Goal: Transaction & Acquisition: Purchase product/service

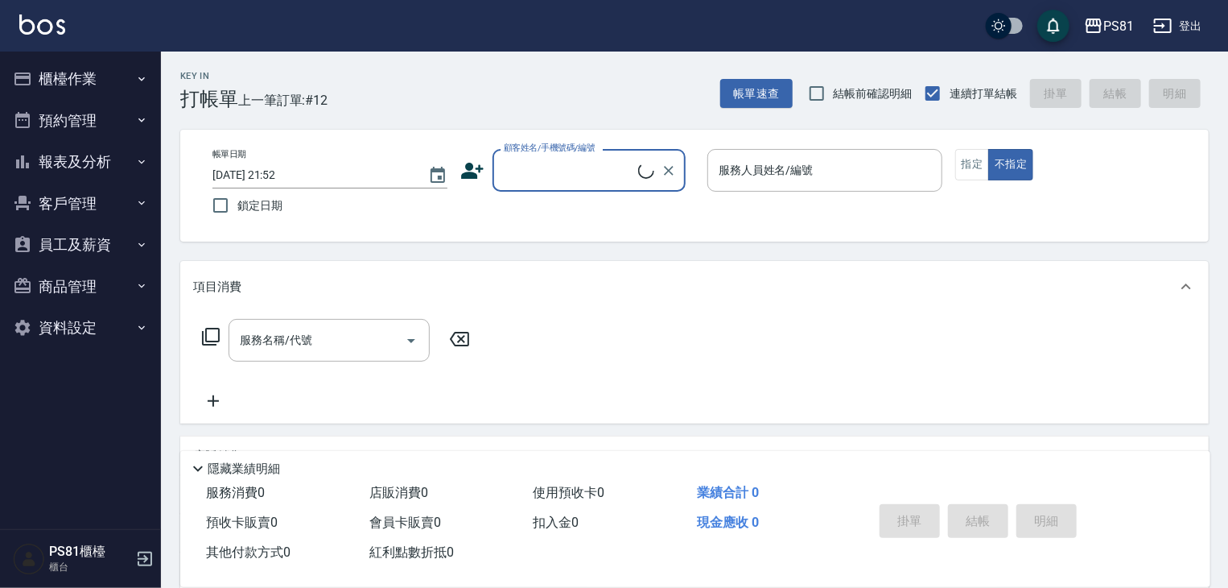
click at [120, 274] on button "商品管理" at bounding box center [80, 287] width 148 height 42
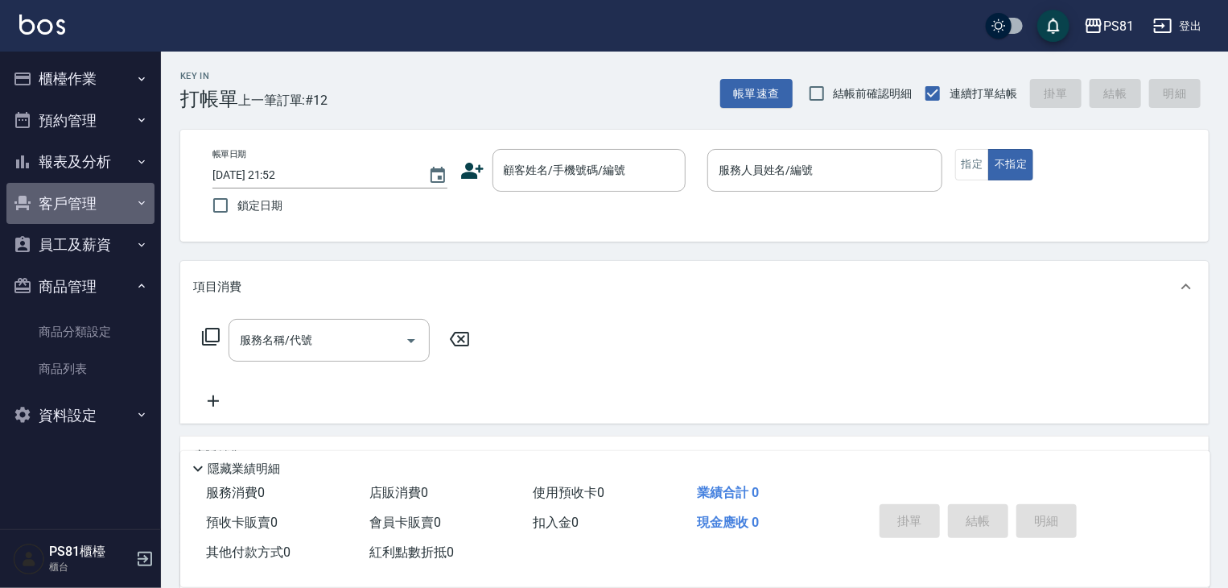
click at [113, 216] on button "客戶管理" at bounding box center [80, 204] width 148 height 42
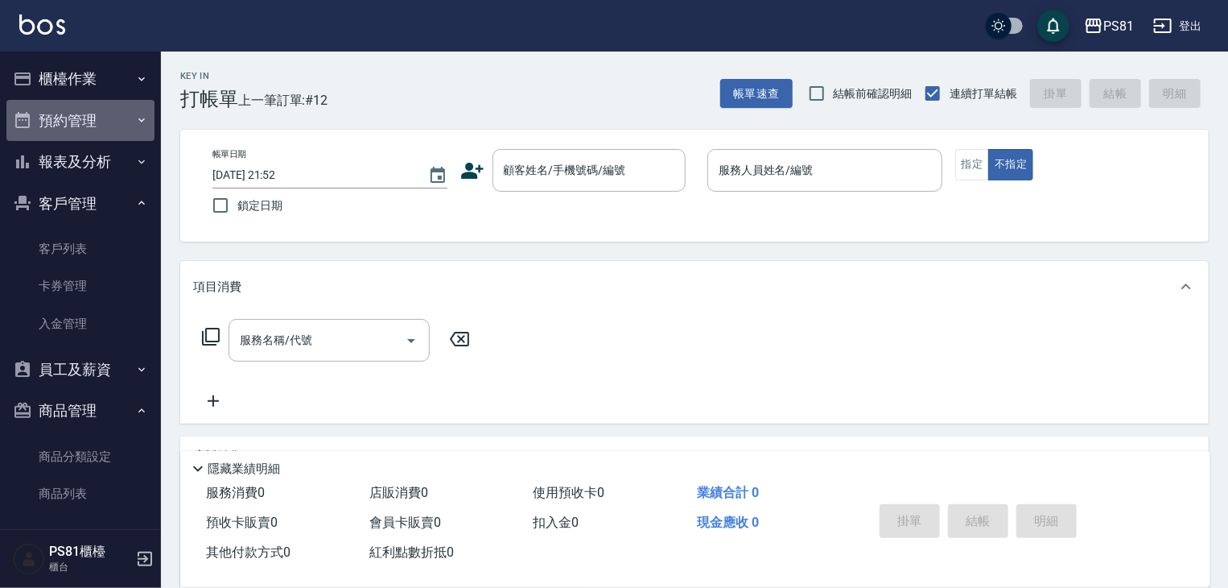
click at [97, 110] on button "預約管理" at bounding box center [80, 121] width 148 height 42
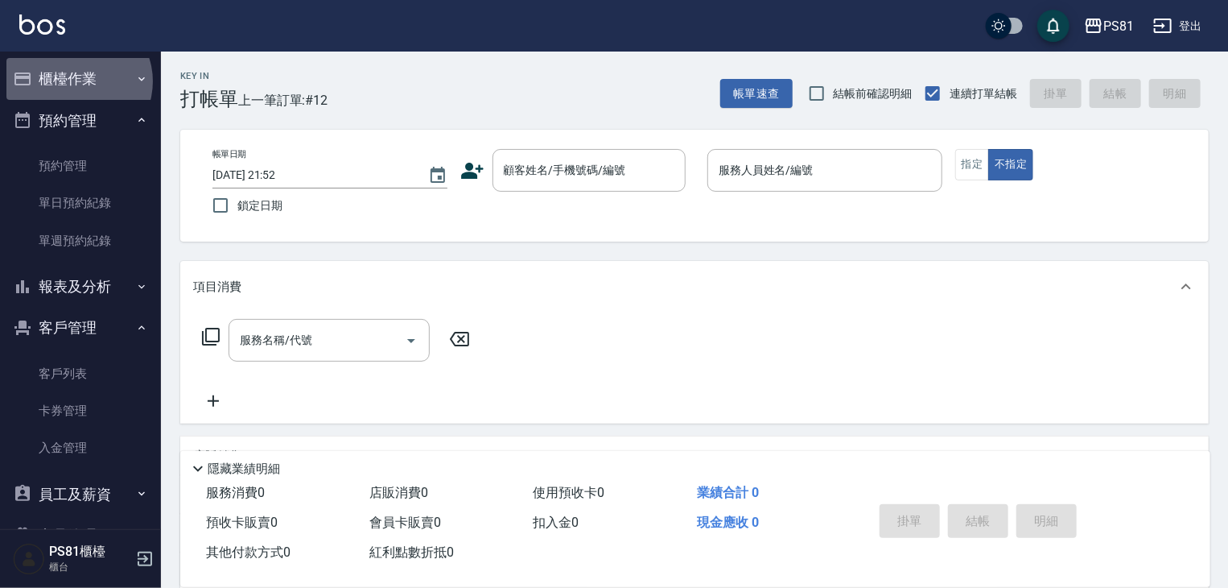
click at [78, 81] on button "櫃檯作業" at bounding box center [80, 79] width 148 height 42
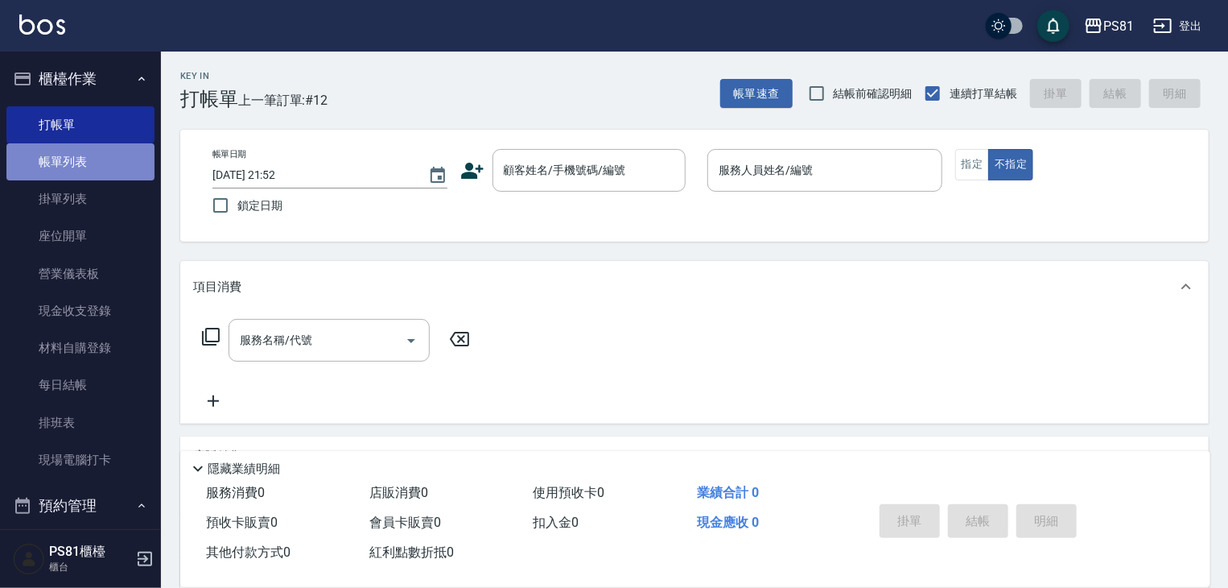
click at [100, 163] on link "帳單列表" at bounding box center [80, 161] width 148 height 37
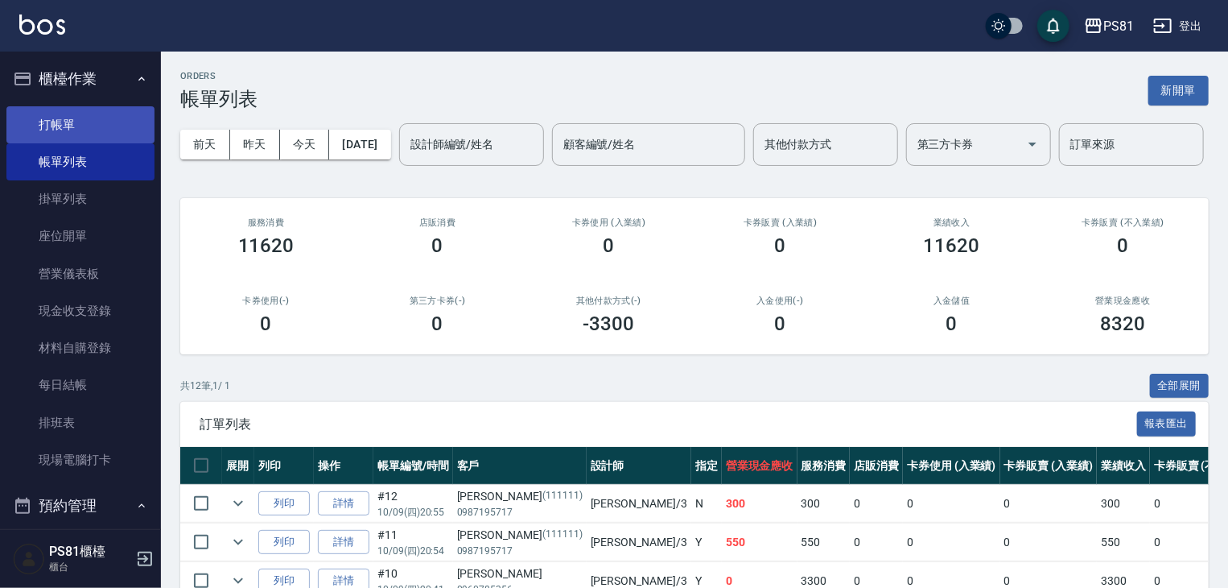
drag, startPoint x: 80, startPoint y: 119, endPoint x: 87, endPoint y: 127, distance: 10.8
click at [80, 120] on link "打帳單" at bounding box center [80, 124] width 148 height 37
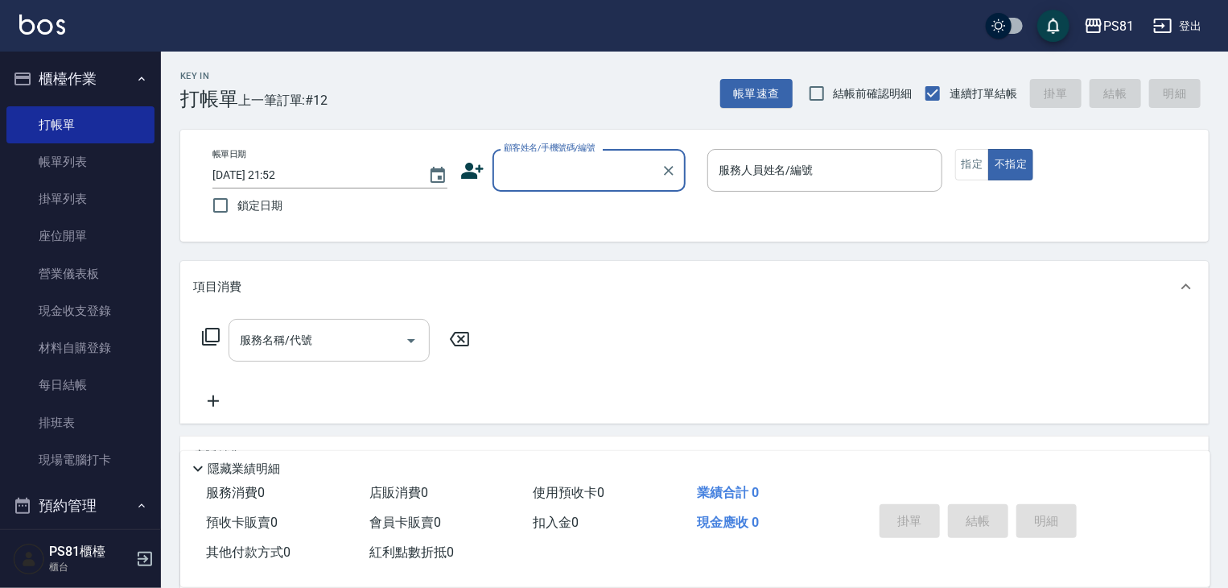
click at [342, 351] on input "服務名稱/代號" at bounding box center [317, 340] width 163 height 28
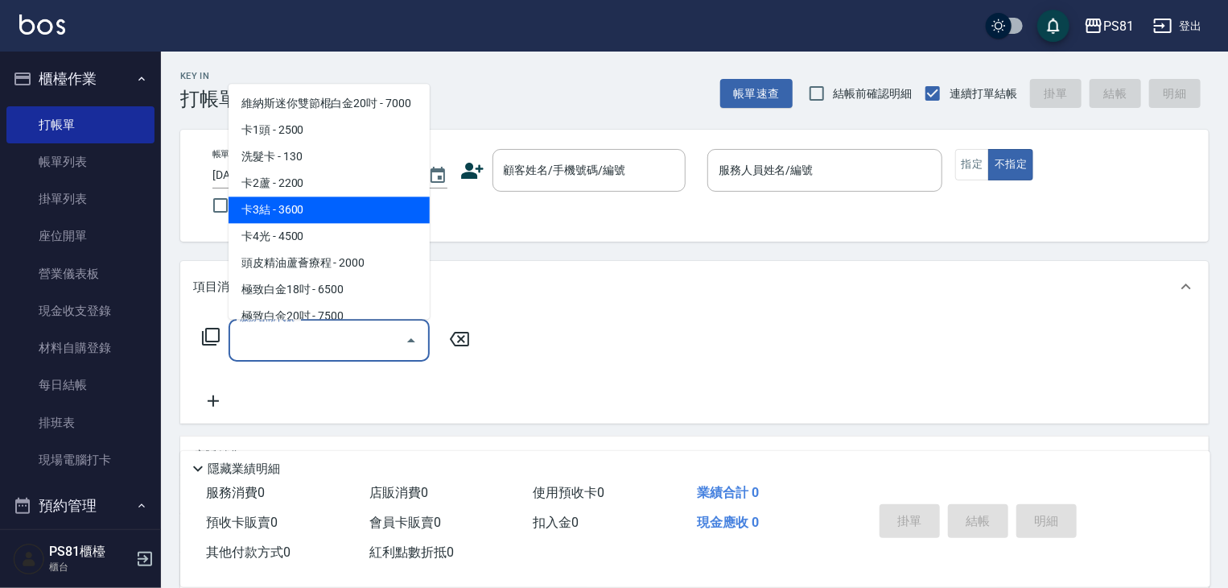
scroll to position [80, 0]
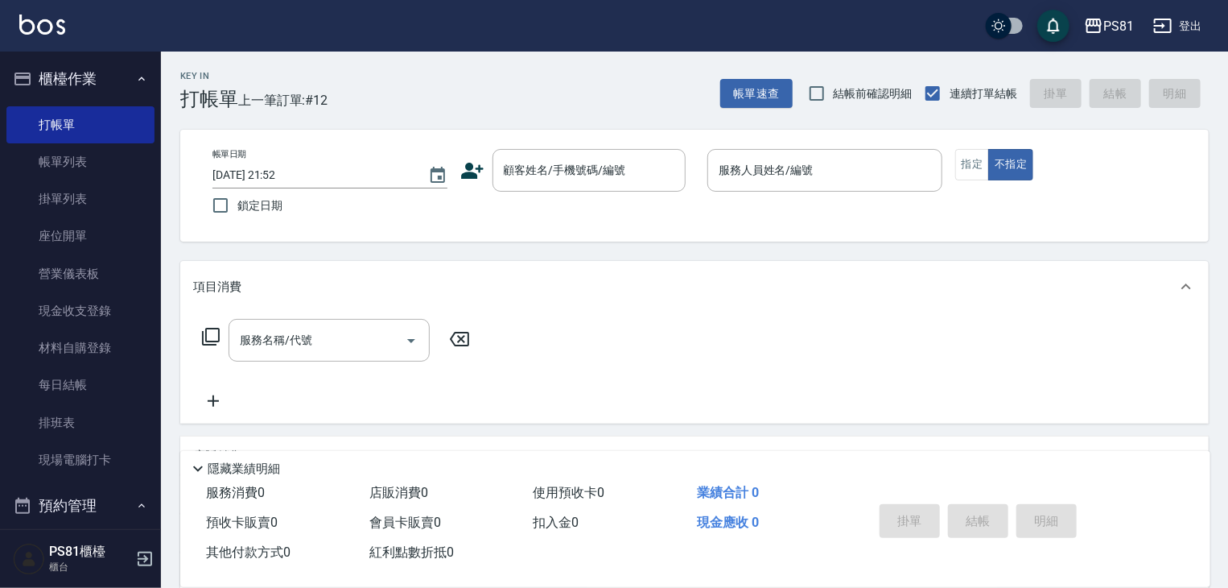
click at [855, 360] on div "服務名稱/代號 服務名稱/代號" at bounding box center [694, 367] width 1029 height 111
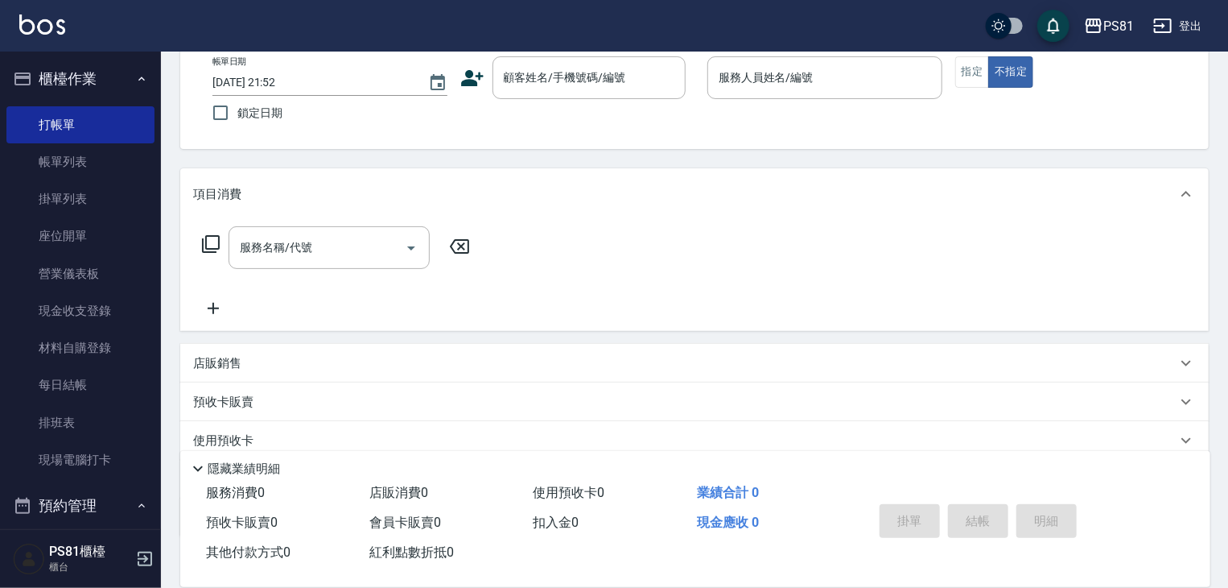
scroll to position [195, 0]
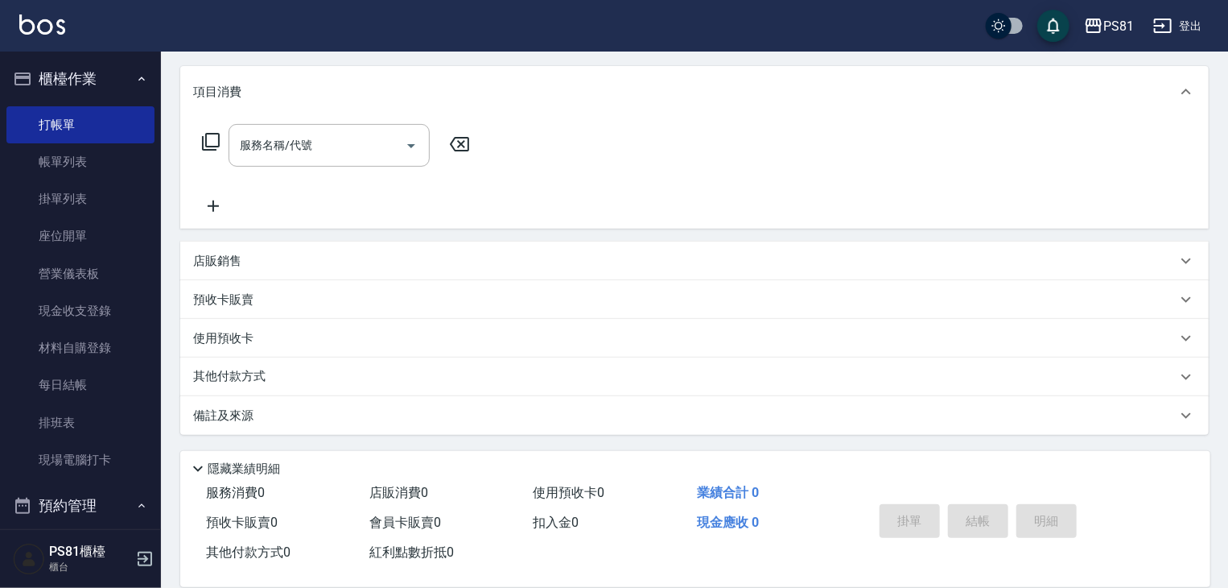
click at [224, 260] on p "店販銷售" at bounding box center [217, 261] width 48 height 17
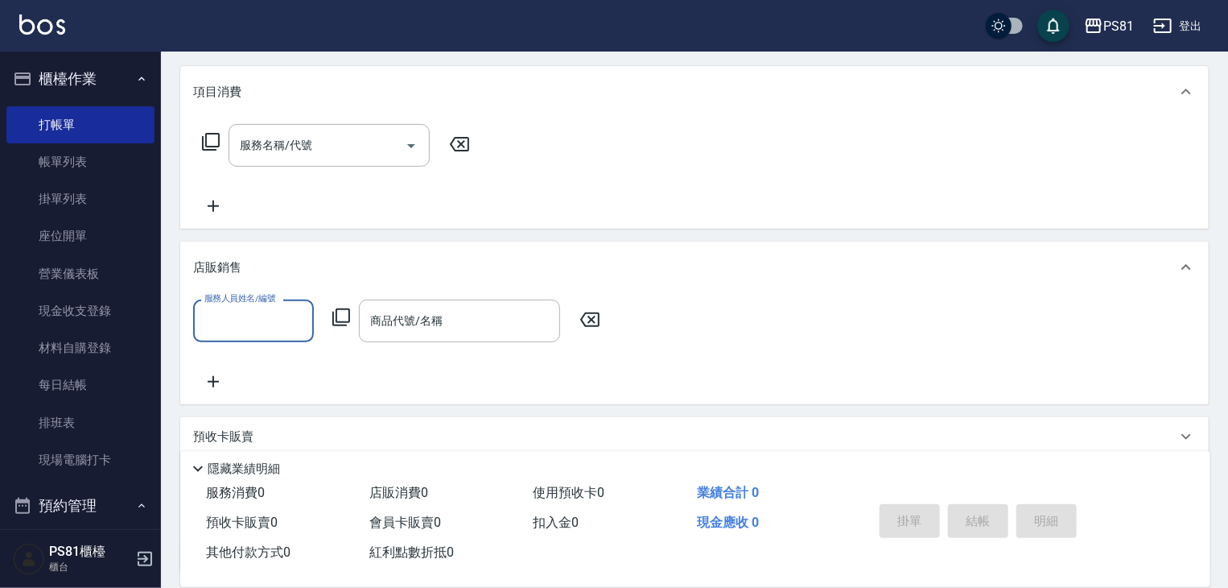
scroll to position [0, 0]
click at [444, 328] on input "商品代號/名稱" at bounding box center [459, 321] width 187 height 28
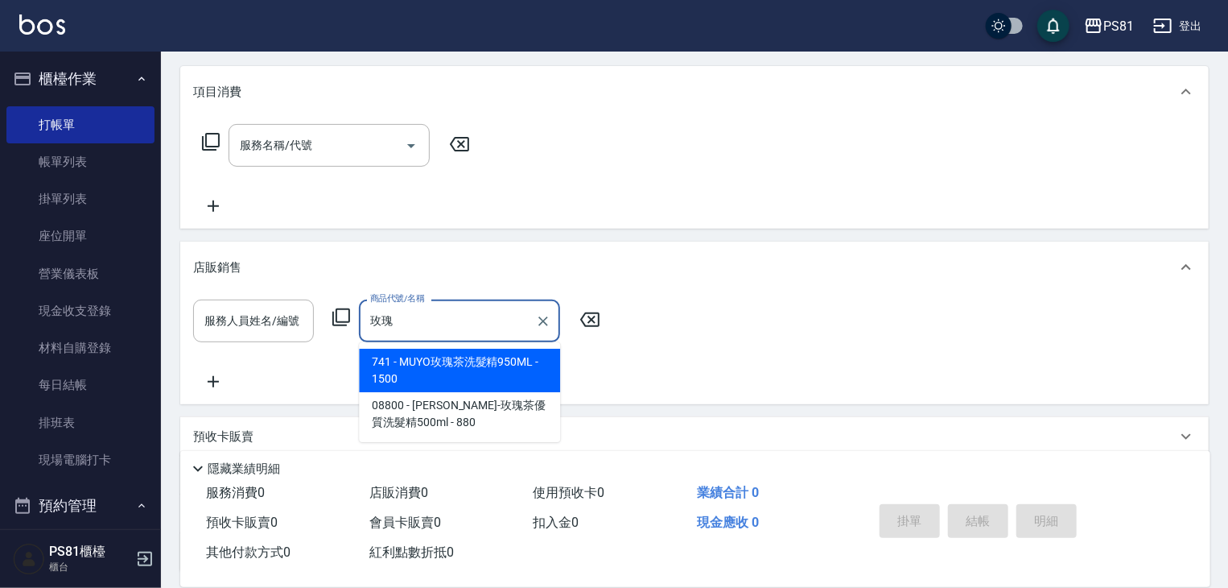
type input "玫瑰"
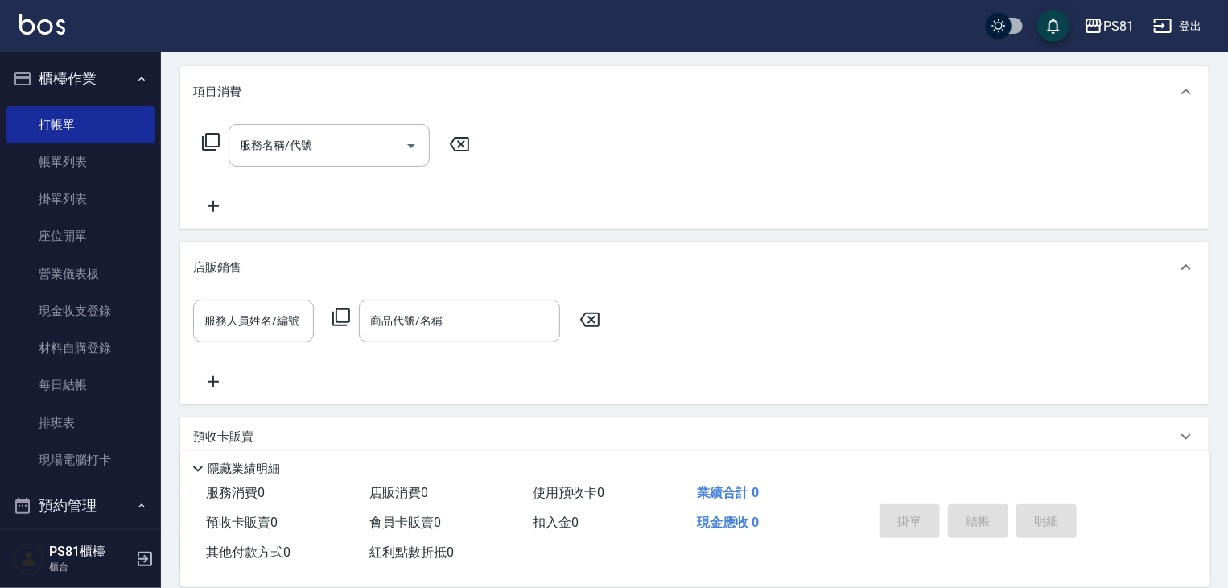
click at [831, 363] on div "服務人員姓名/編號 服務人員姓名/編號 商品代號/名稱 商品代號/名稱" at bounding box center [694, 345] width 1003 height 92
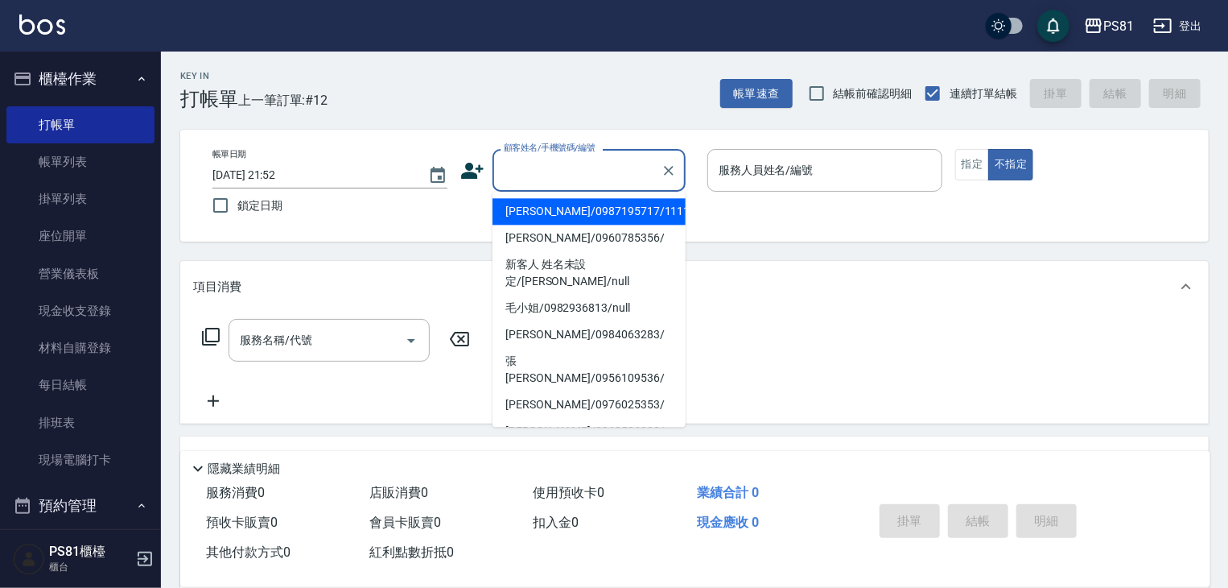
click at [596, 173] on input "顧客姓名/手機號碼/編號" at bounding box center [577, 170] width 155 height 28
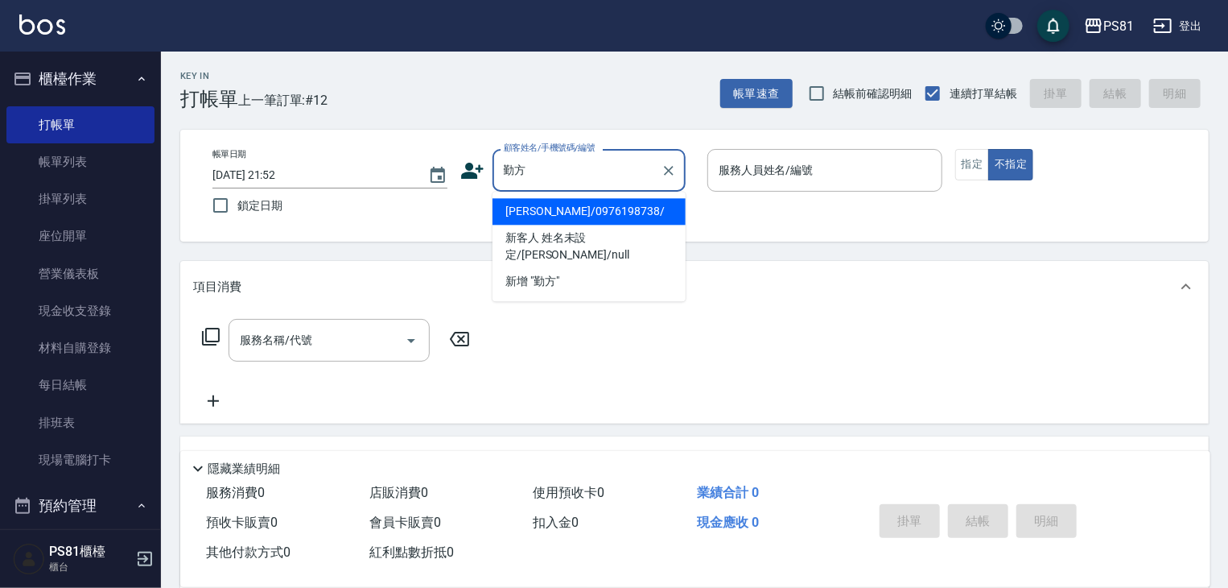
click at [582, 217] on li "[PERSON_NAME]/0976198738/" at bounding box center [589, 211] width 193 height 27
type input "[PERSON_NAME]/0976198738/"
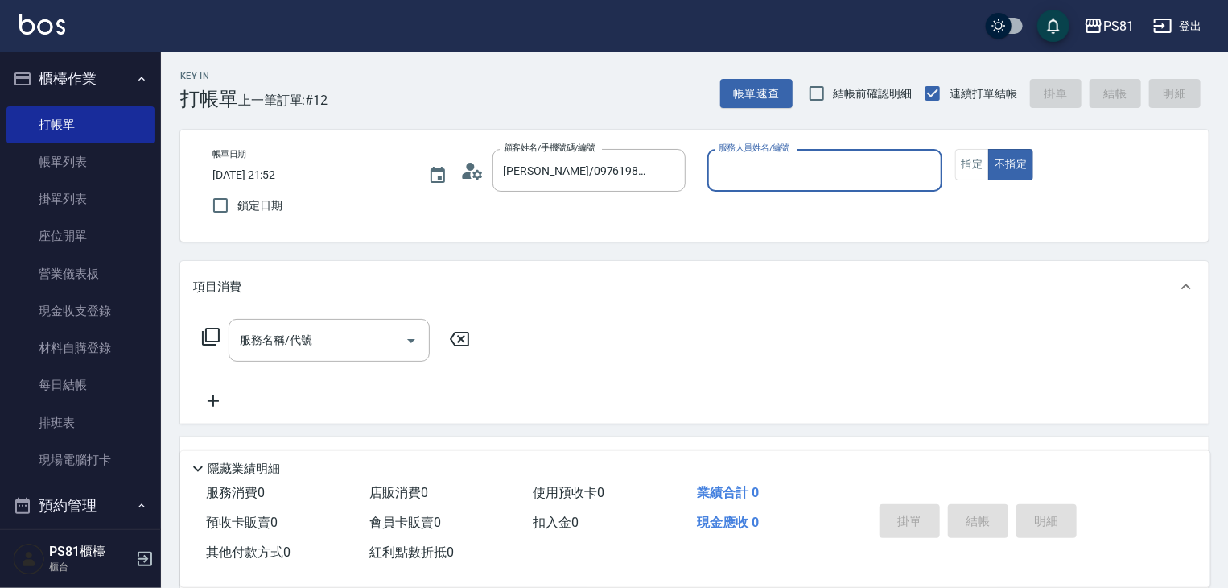
type input "[DEMOGRAPHIC_DATA]-2"
click at [966, 158] on button "指定" at bounding box center [972, 164] width 35 height 31
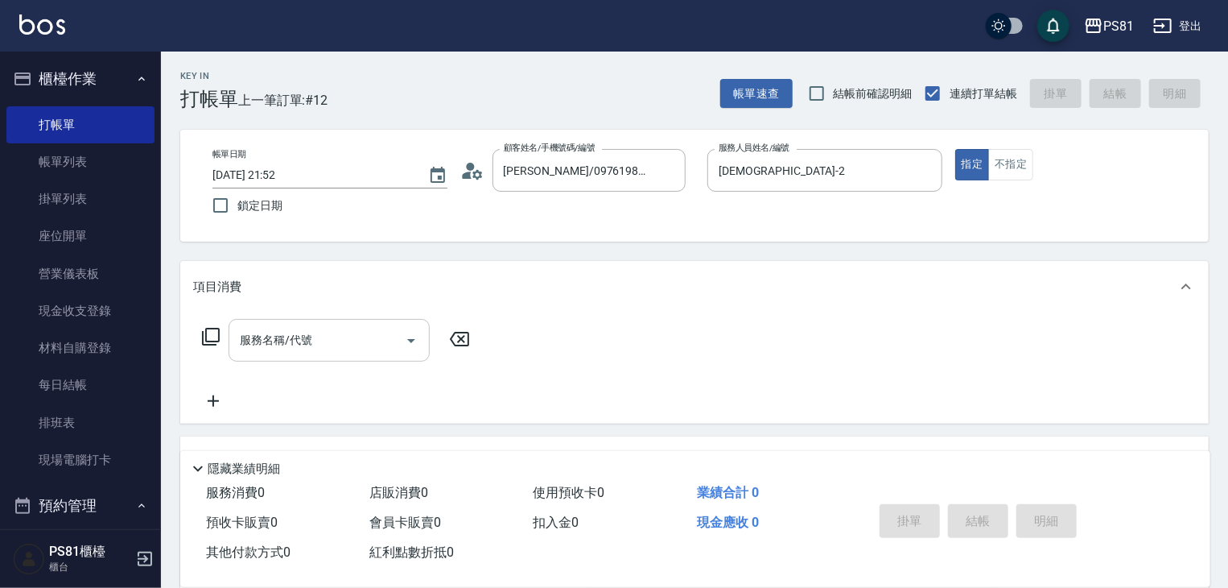
click at [317, 342] on input "服務名稱/代號" at bounding box center [317, 340] width 163 height 28
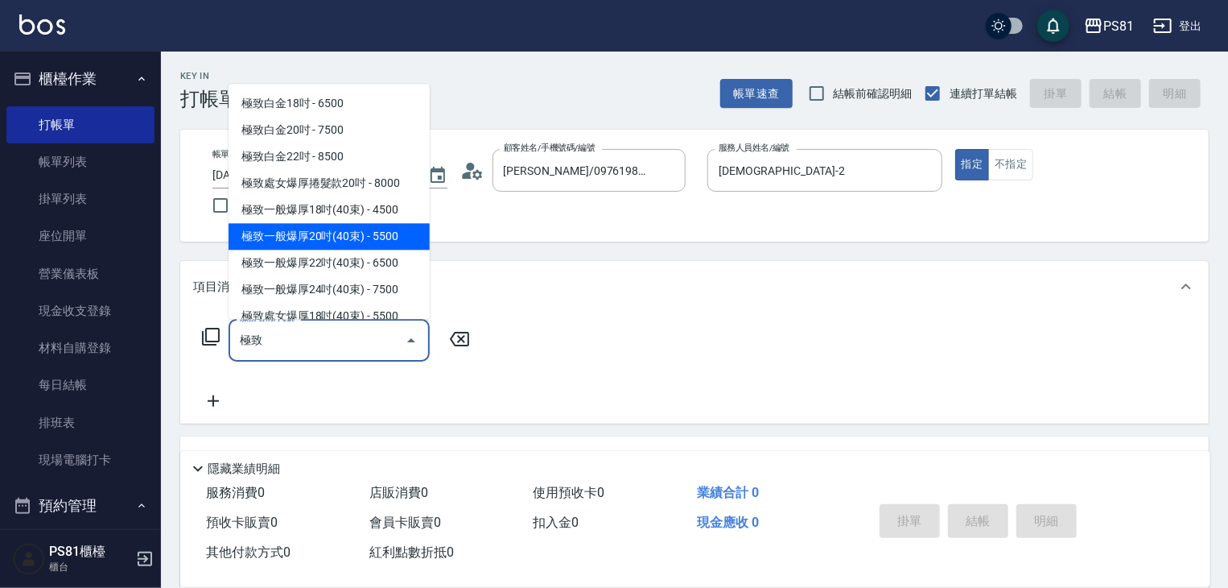
click at [327, 233] on span "極致一般爆厚20吋(40束) - 5500" at bounding box center [329, 236] width 201 height 27
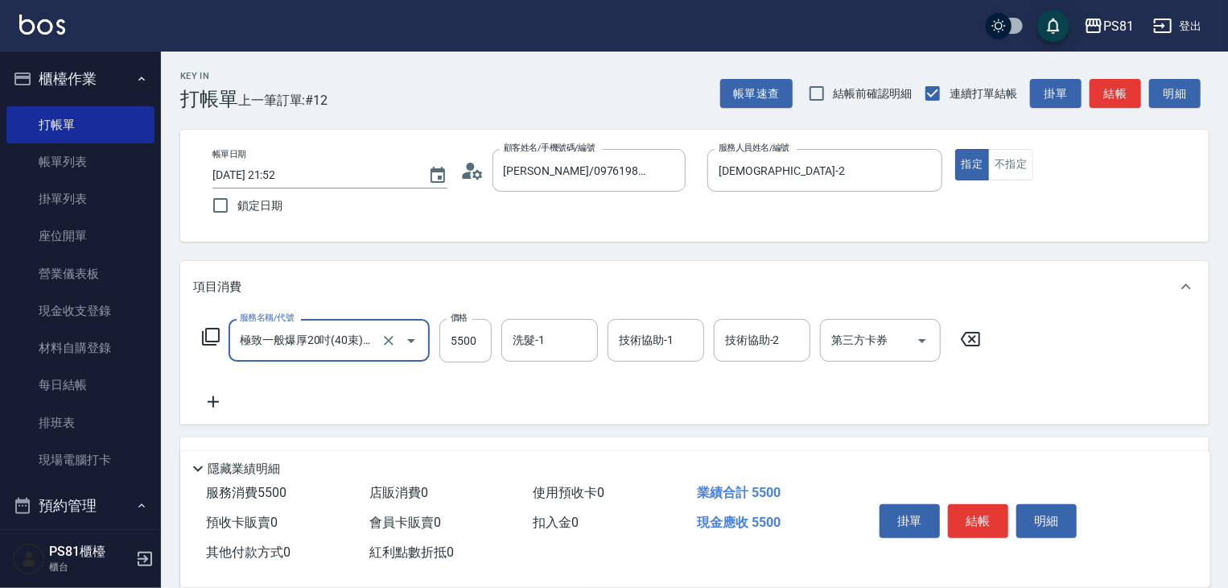
type input "極致一般爆厚20吋(40束)(G71)"
click at [405, 385] on div "服務名稱/代號 極致一般爆厚20吋(40束)(G71) 服務名稱/代號 價格 5500 價格 洗髮-1 洗髮-1 技術協助-1 技術協助-1 技術協助-2 技…" at bounding box center [592, 365] width 798 height 93
click at [584, 338] on input "洗髮-1" at bounding box center [550, 340] width 82 height 28
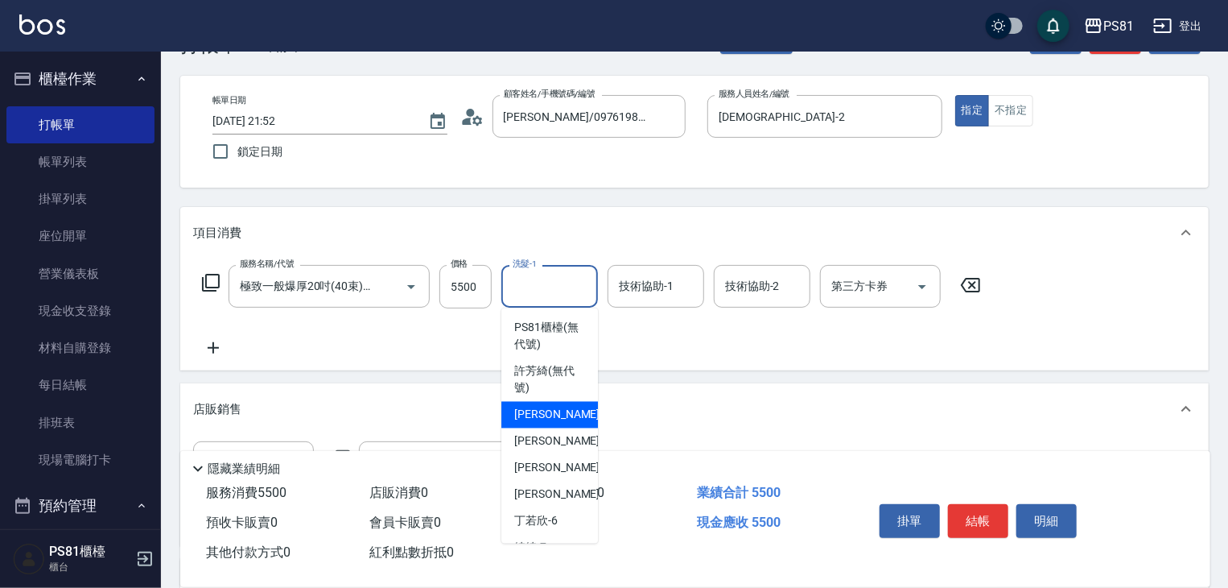
scroll to position [80, 0]
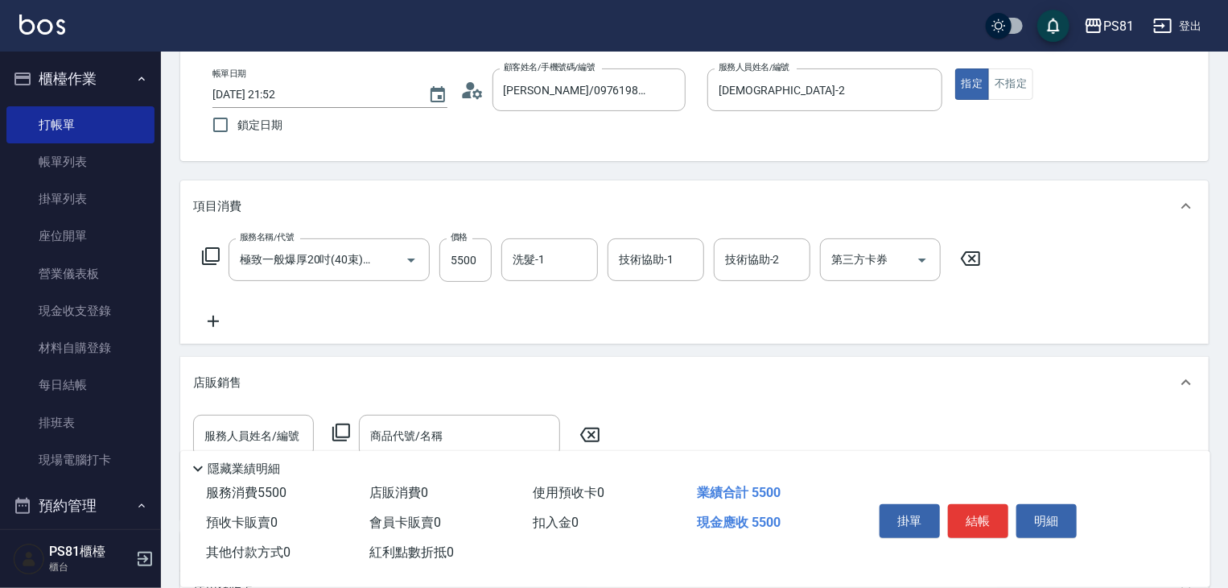
click at [467, 299] on div "服務名稱/代號 極致一般爆厚20吋(40束)(G71) 服務名稱/代號 價格 5500 價格 洗髮-1 洗髮-1 技術協助-1 技術協助-1 技術協助-2 技…" at bounding box center [592, 284] width 798 height 93
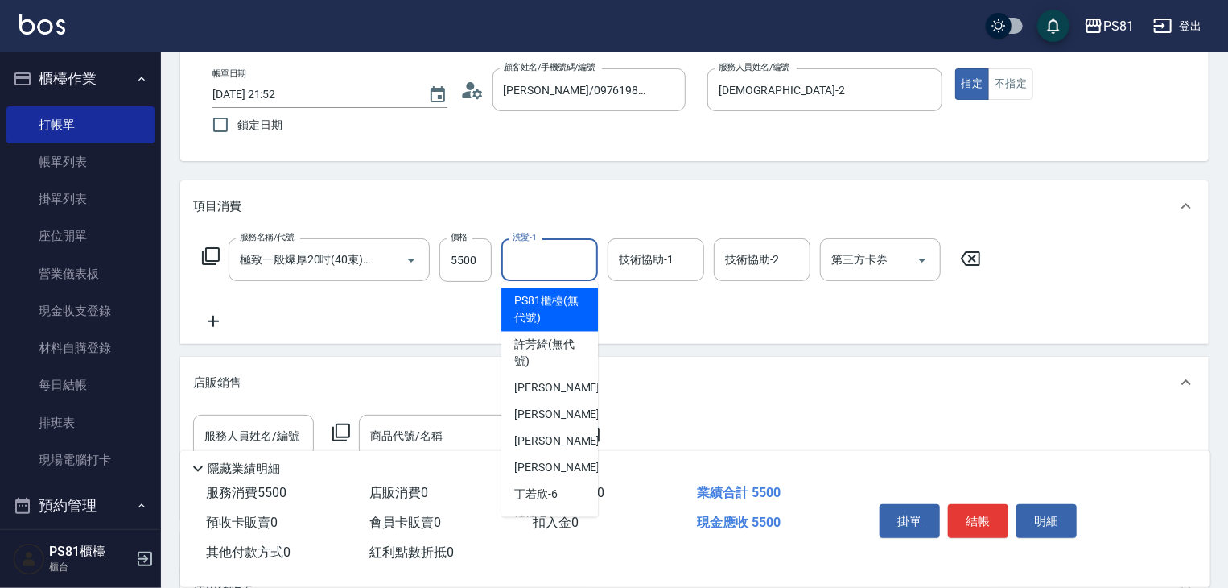
click at [547, 254] on input "洗髮-1" at bounding box center [550, 260] width 82 height 28
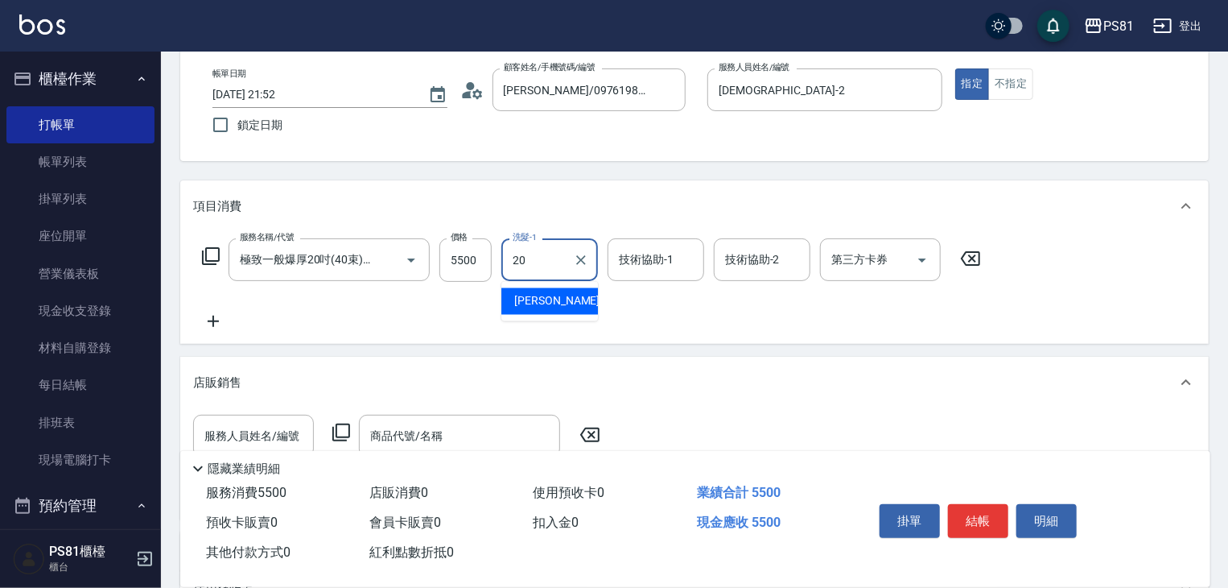
type input "[PERSON_NAME]-20"
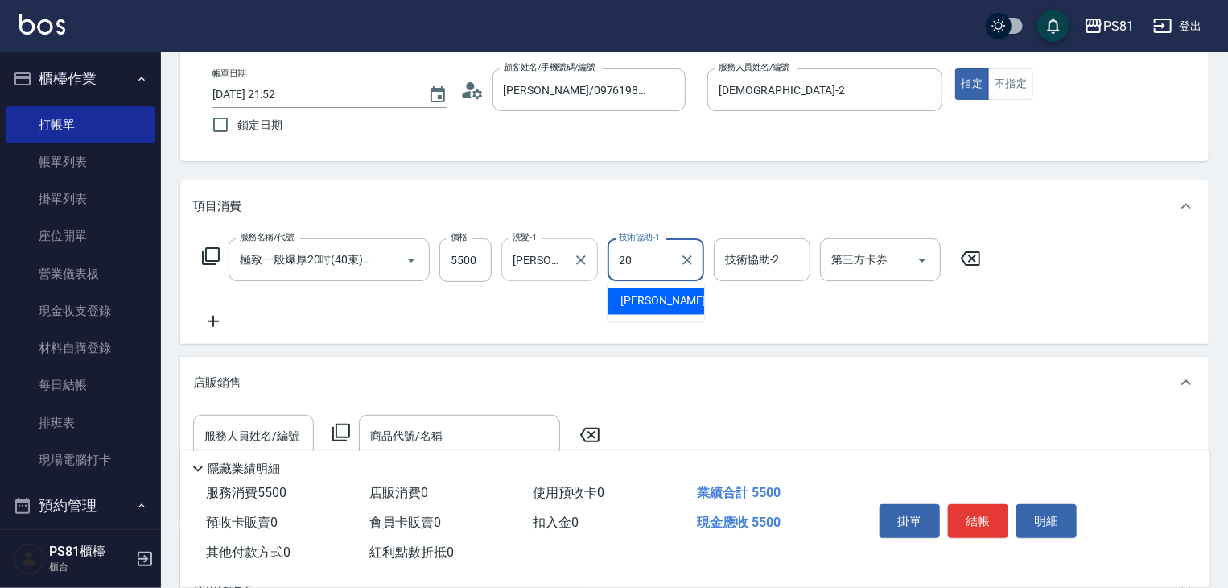
type input "[PERSON_NAME]-20"
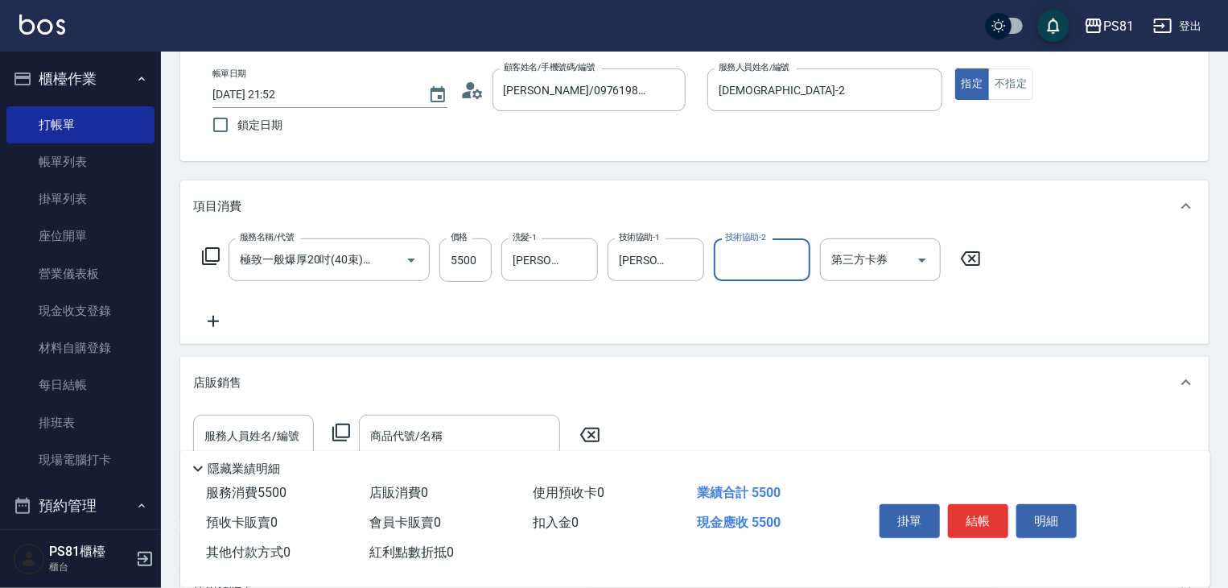
click at [522, 324] on div "服務名稱/代號 極致一般爆厚20吋(40束)(G71) 服務名稱/代號 價格 5500 價格 洗髮-1 [PERSON_NAME]-20 洗髮-1 技術協助-…" at bounding box center [592, 284] width 798 height 93
click at [209, 321] on icon at bounding box center [213, 321] width 11 height 11
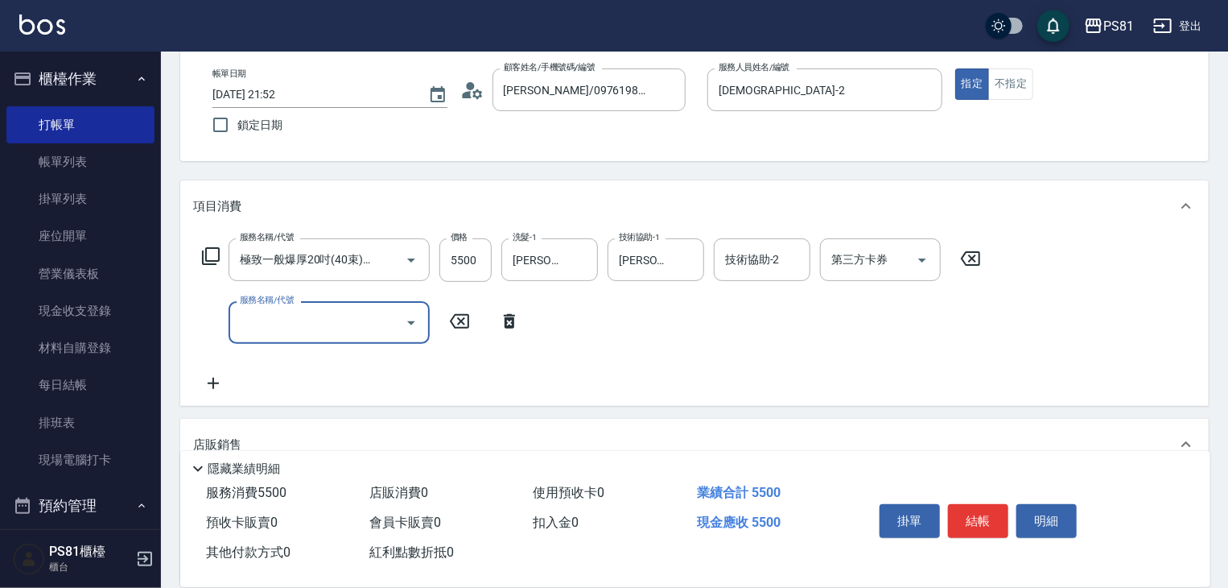
scroll to position [0, 0]
click at [280, 329] on input "服務名稱/代號" at bounding box center [317, 322] width 163 height 28
type input "基本染髮(401)"
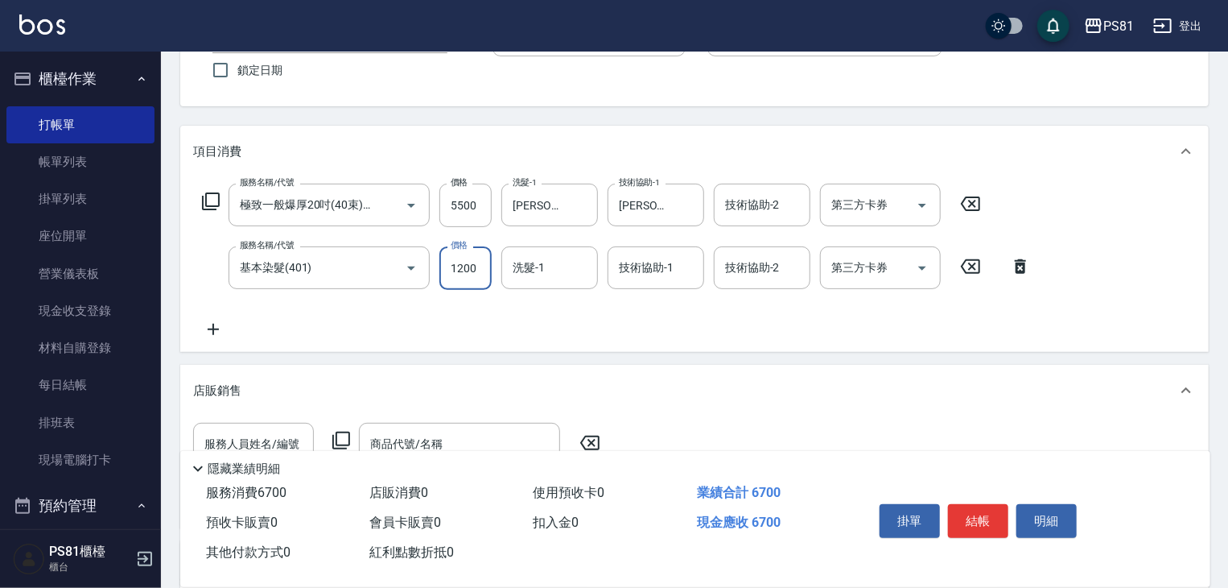
scroll to position [161, 0]
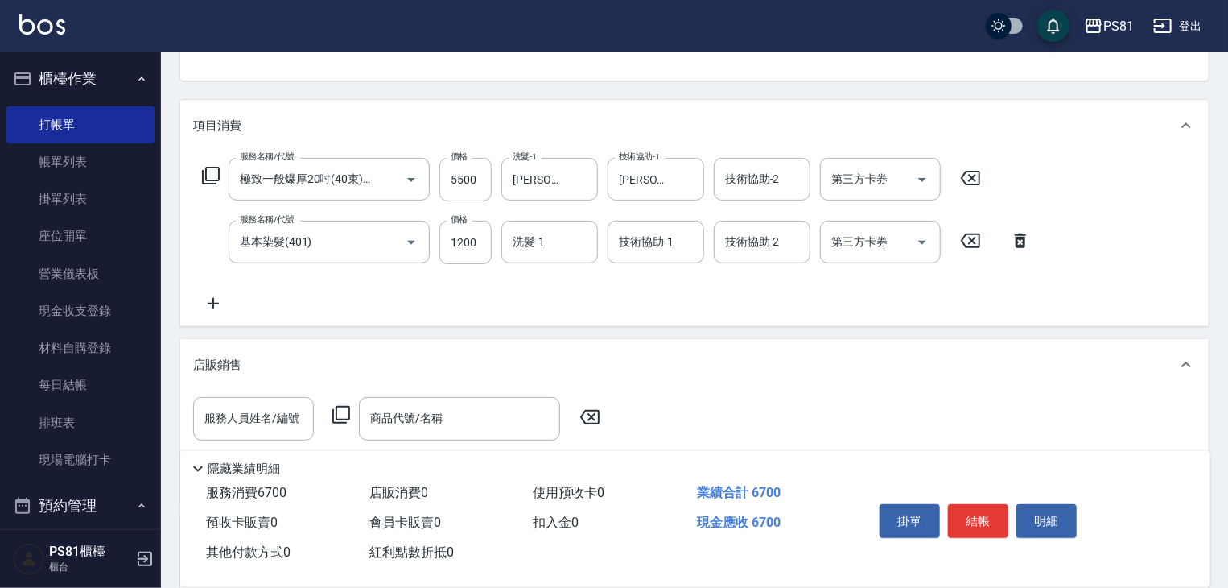
click at [208, 303] on icon at bounding box center [213, 303] width 11 height 11
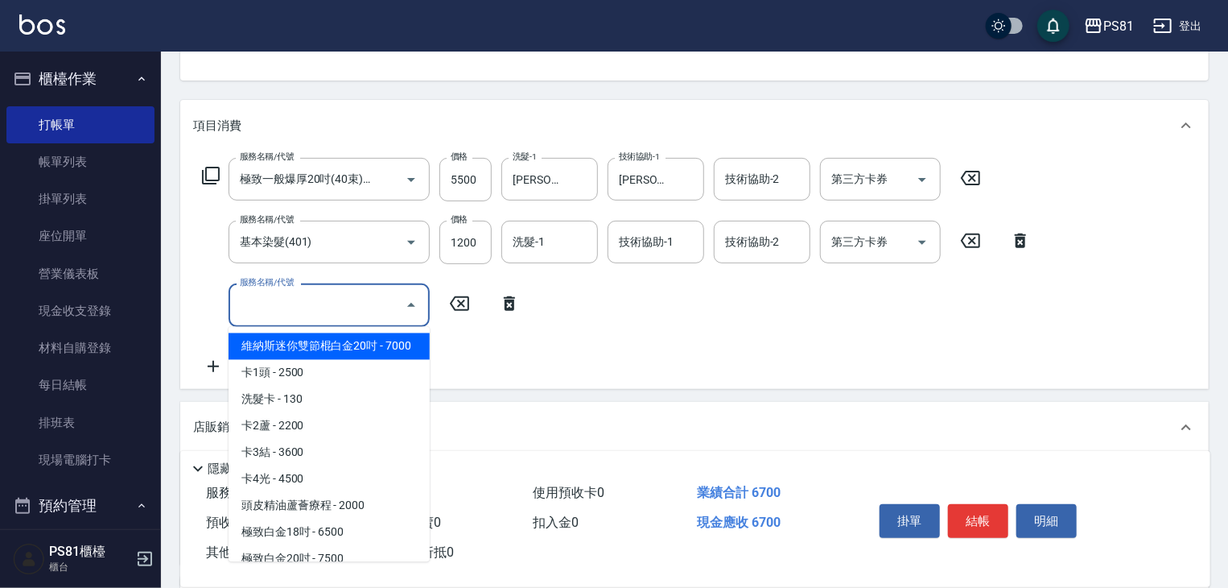
click at [247, 310] on input "服務名稱/代號" at bounding box center [317, 305] width 163 height 28
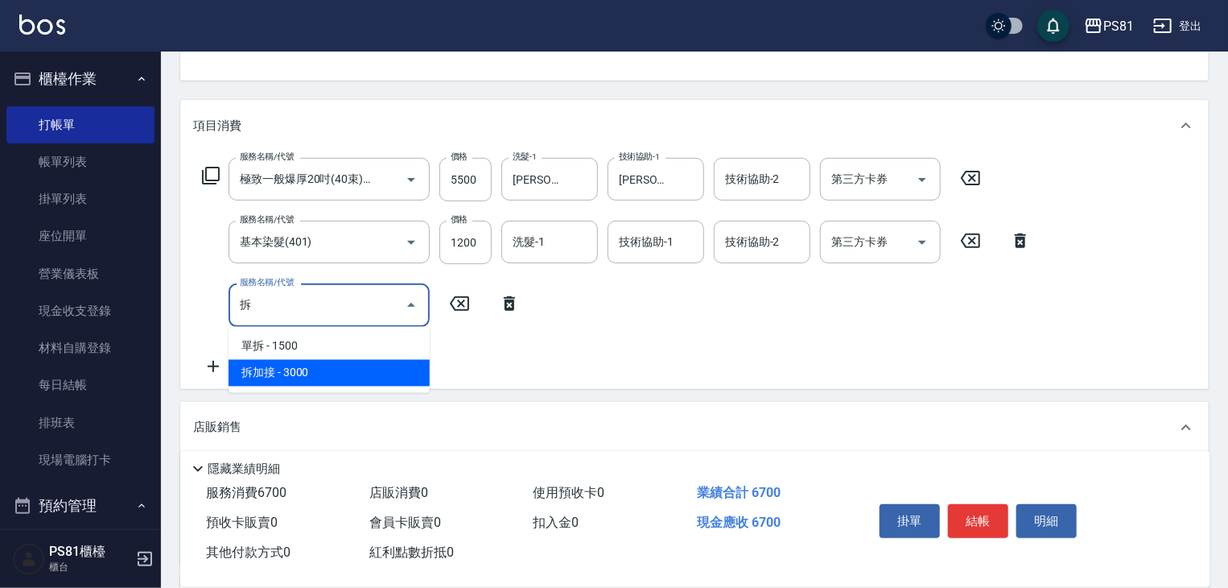
click at [283, 367] on span "拆加接 - 3000" at bounding box center [329, 373] width 201 height 27
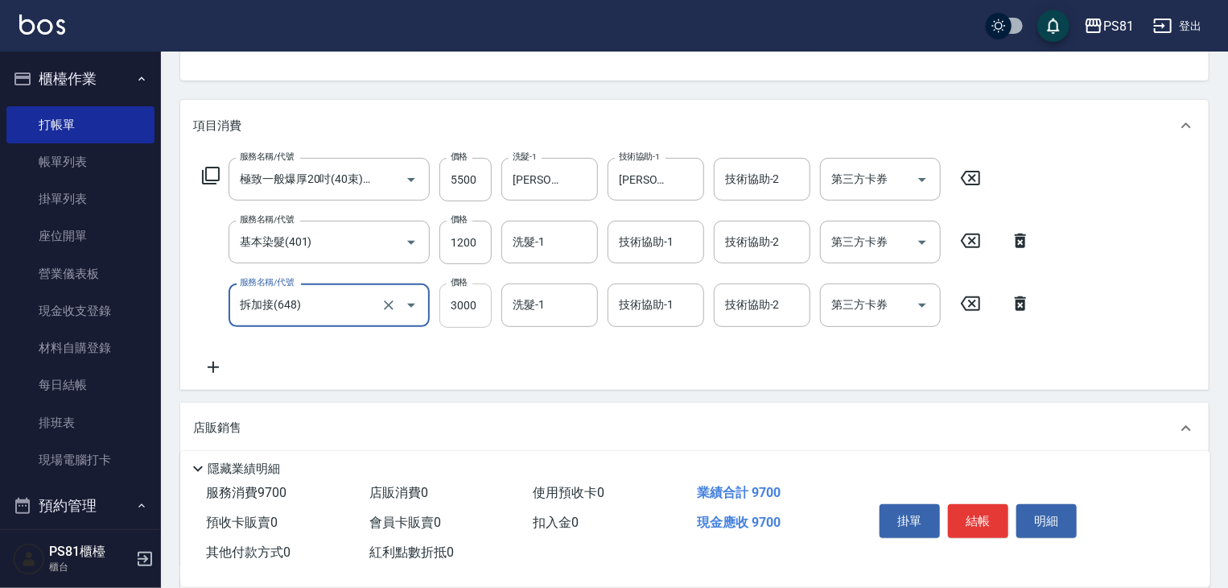
type input "拆加接(648)"
click at [454, 315] on input "3000" at bounding box center [465, 304] width 52 height 43
type input "3500"
click at [564, 353] on div "服務名稱/代號 極致一般爆厚20吋(40束)(G71) 服務名稱/代號 價格 5500 價格 洗髮-1 [PERSON_NAME]-20 洗髮-1 技術協助-…" at bounding box center [617, 267] width 848 height 218
click at [473, 242] on input "1200" at bounding box center [465, 242] width 52 height 43
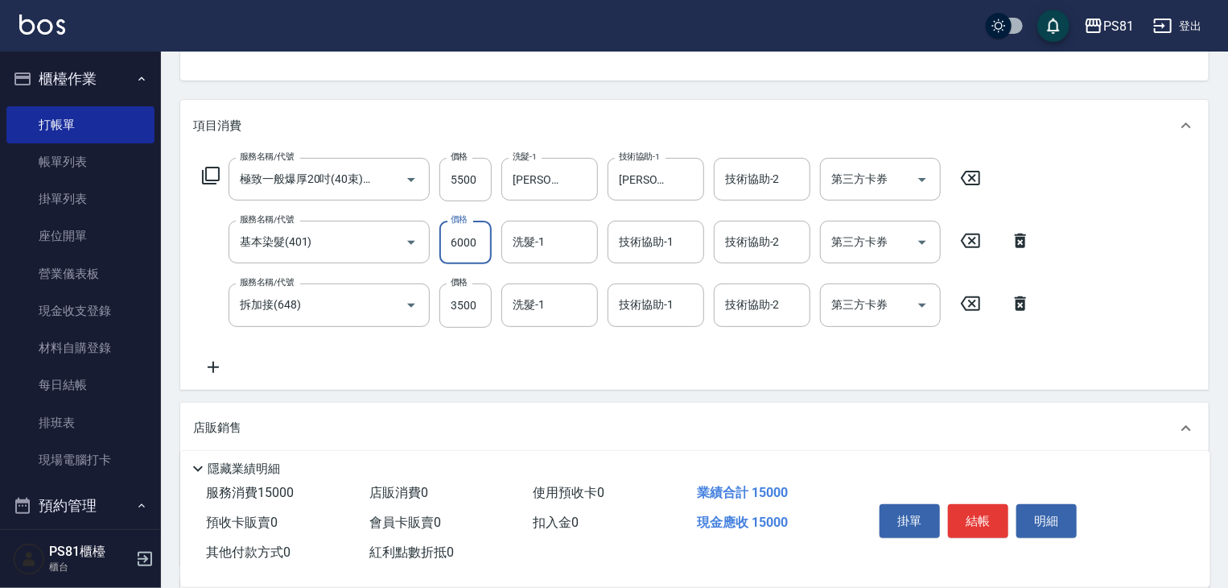
type input "6000"
click at [458, 369] on div "服務名稱/代號 極致一般爆厚20吋(40束)(G71) 服務名稱/代號 價格 5500 價格 洗髮-1 [PERSON_NAME]-20 洗髮-1 技術協助-…" at bounding box center [617, 267] width 848 height 218
click at [472, 359] on div "服務名稱/代號 極致一般爆厚20吋(40束)(G71) 服務名稱/代號 價格 5500 價格 洗髮-1 [PERSON_NAME]-20 洗髮-1 技術協助-…" at bounding box center [617, 267] width 848 height 218
click at [520, 361] on div "服務名稱/代號 極致一般爆厚20吋(40束)(G71) 服務名稱/代號 價格 5500 價格 洗髮-1 [PERSON_NAME]-20 洗髮-1 技術協助-…" at bounding box center [617, 267] width 848 height 218
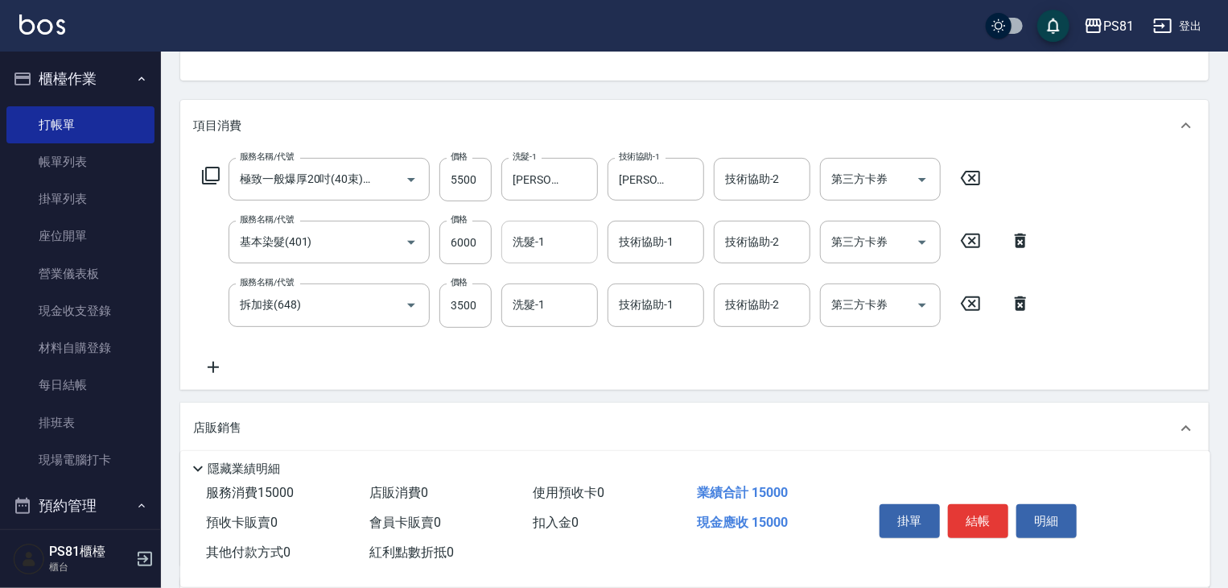
click at [570, 235] on input "洗髮-1" at bounding box center [550, 242] width 82 height 28
type input "[PERSON_NAME]-20"
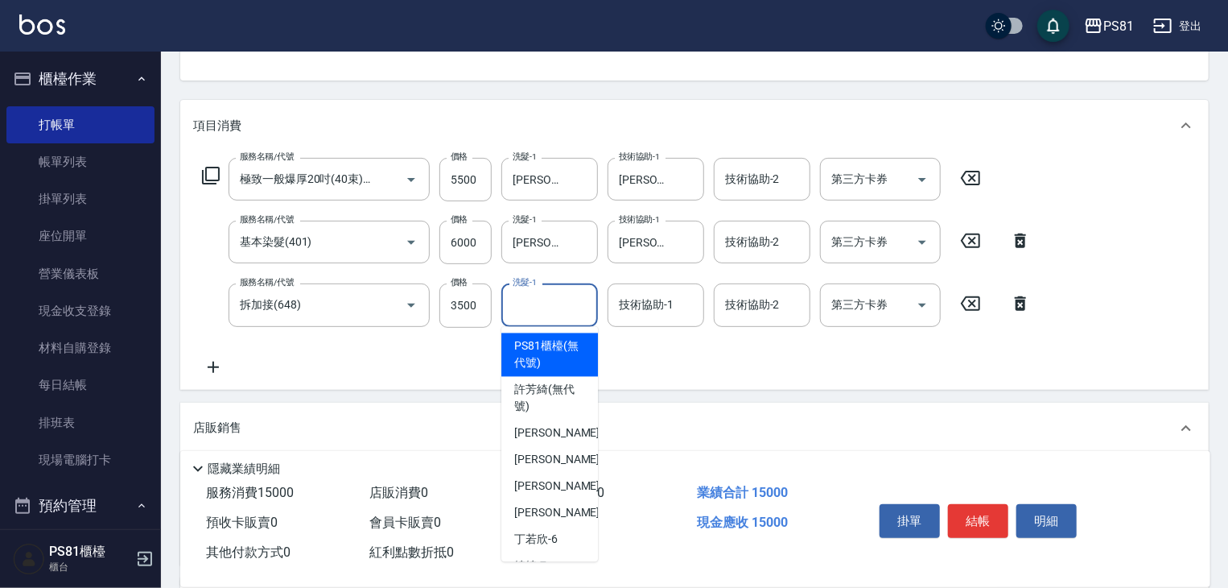
click at [568, 298] on input "洗髮-1" at bounding box center [550, 305] width 82 height 28
type input "[PERSON_NAME]-20"
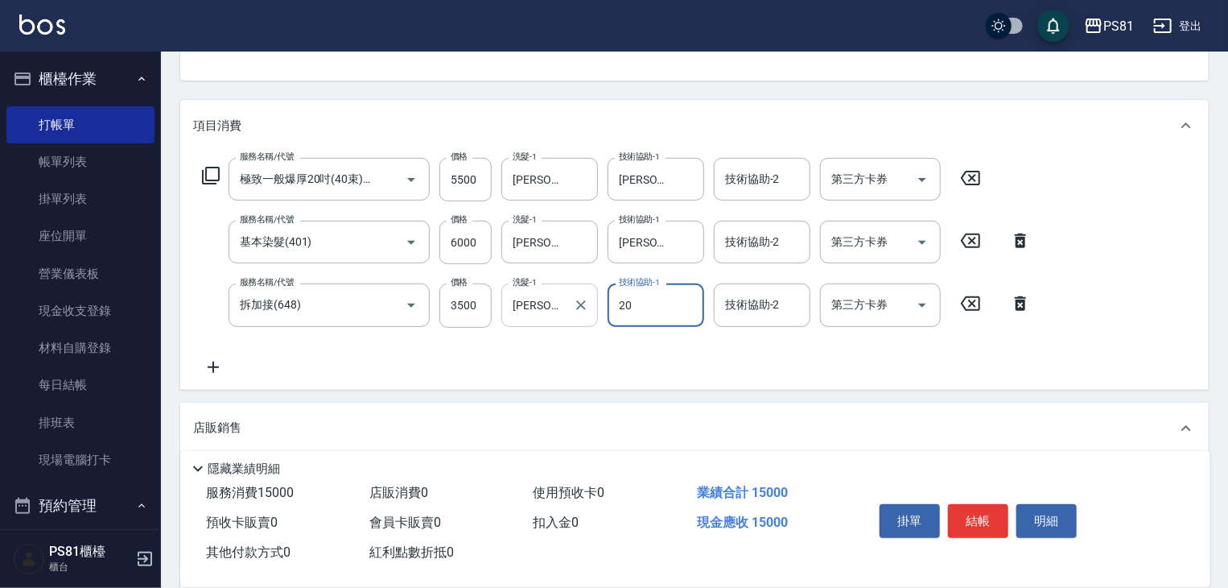
type input "[PERSON_NAME]-20"
click at [626, 361] on div "服務名稱/代號 極致一般爆厚20吋(40束)(G71) 服務名稱/代號 價格 5500 價格 洗髮-1 [PERSON_NAME]-20 洗髮-1 技術協助-…" at bounding box center [617, 267] width 848 height 218
click at [997, 519] on button "結帳" at bounding box center [978, 521] width 60 height 34
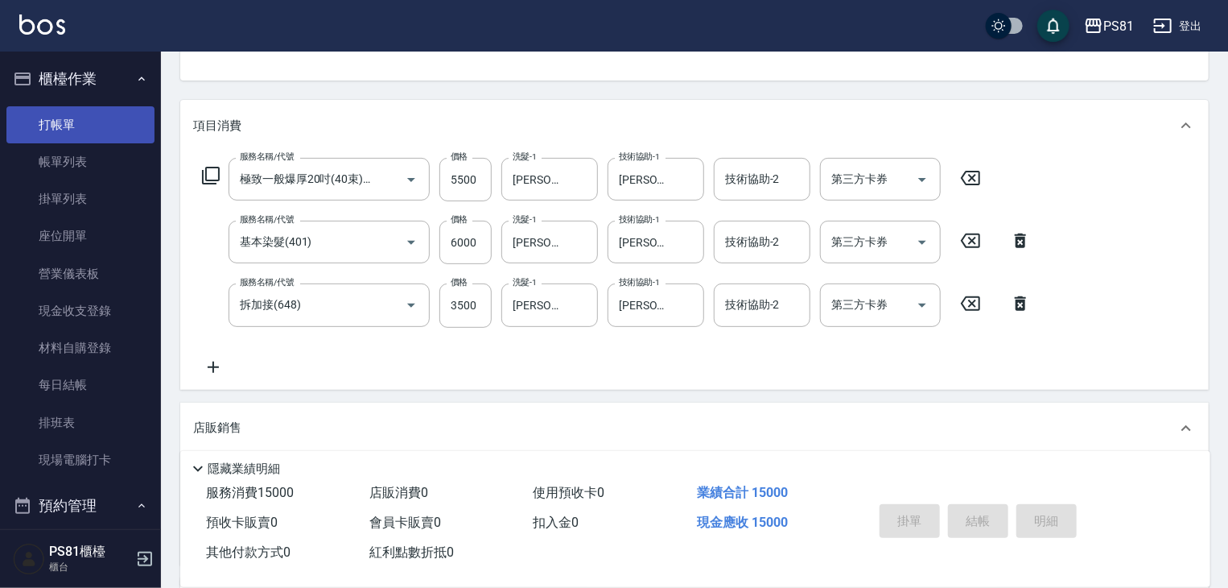
type input "[DATE] 22:12"
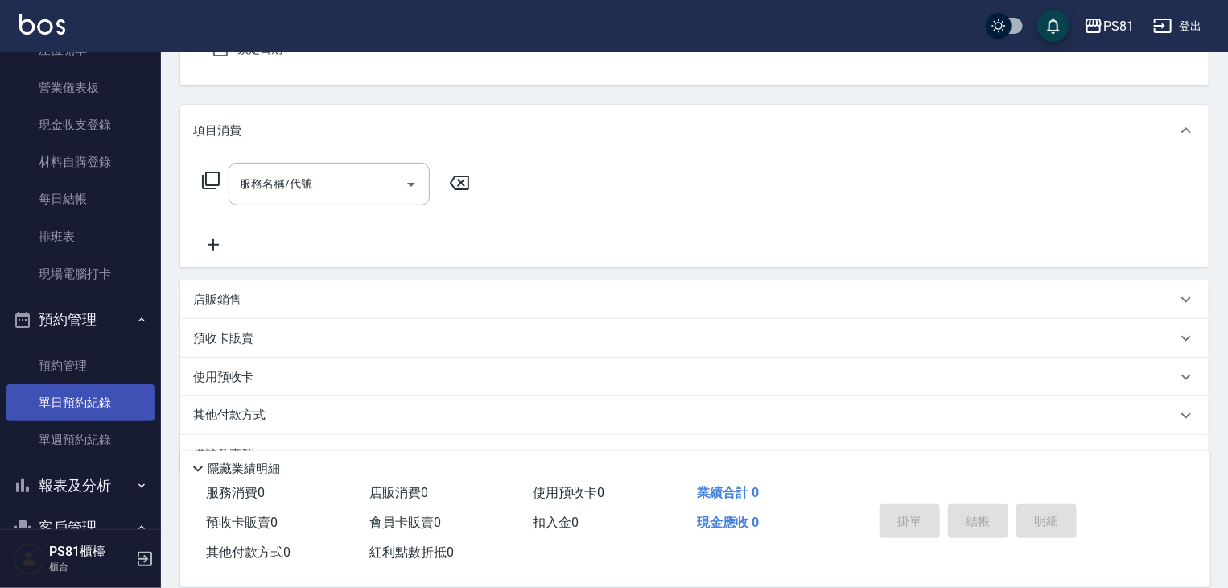
scroll to position [322, 0]
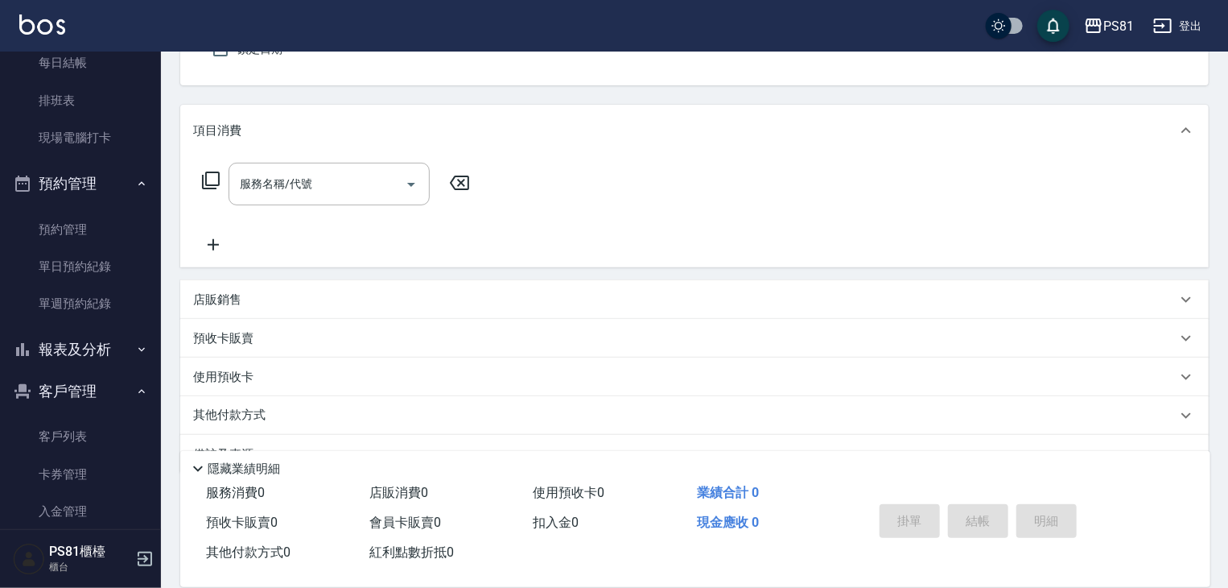
click at [72, 178] on button "預約管理" at bounding box center [80, 184] width 148 height 42
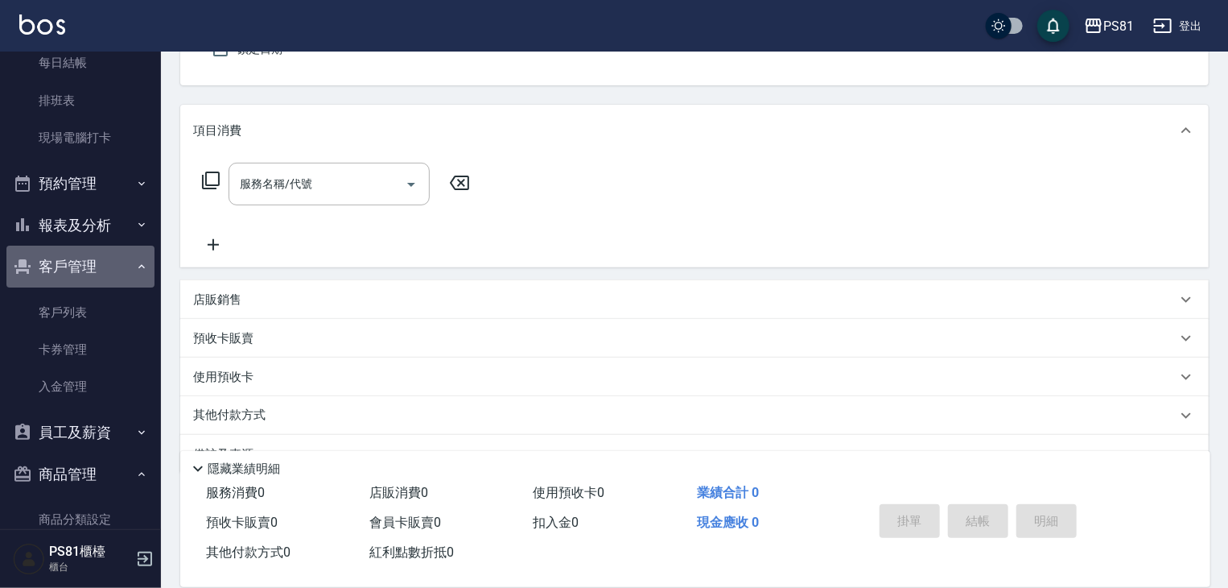
click at [84, 265] on button "客戶管理" at bounding box center [80, 267] width 148 height 42
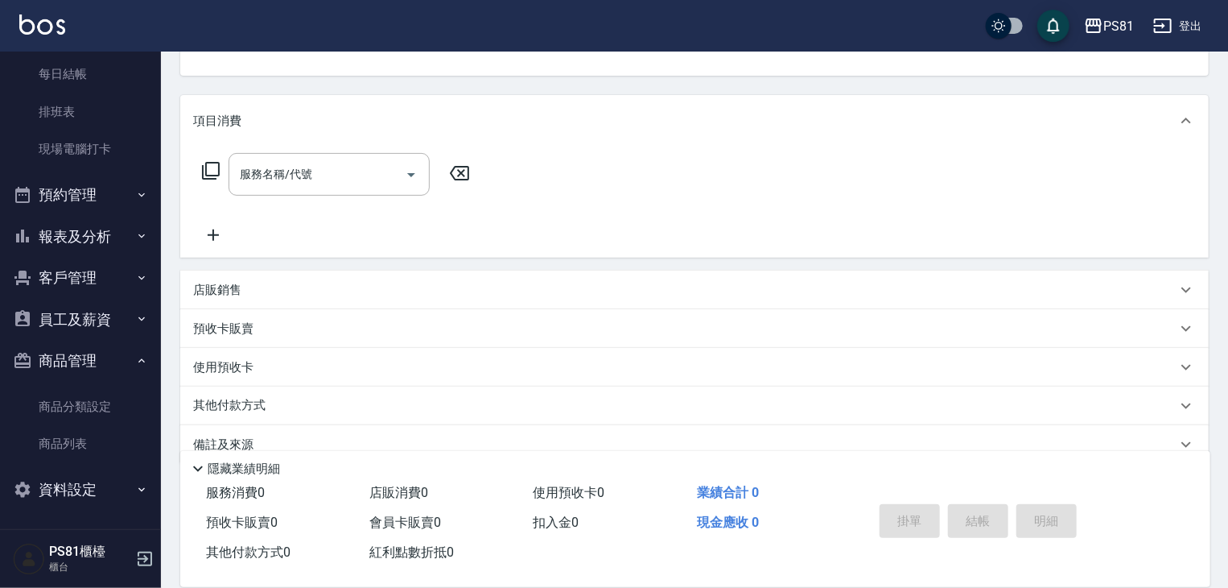
scroll to position [195, 0]
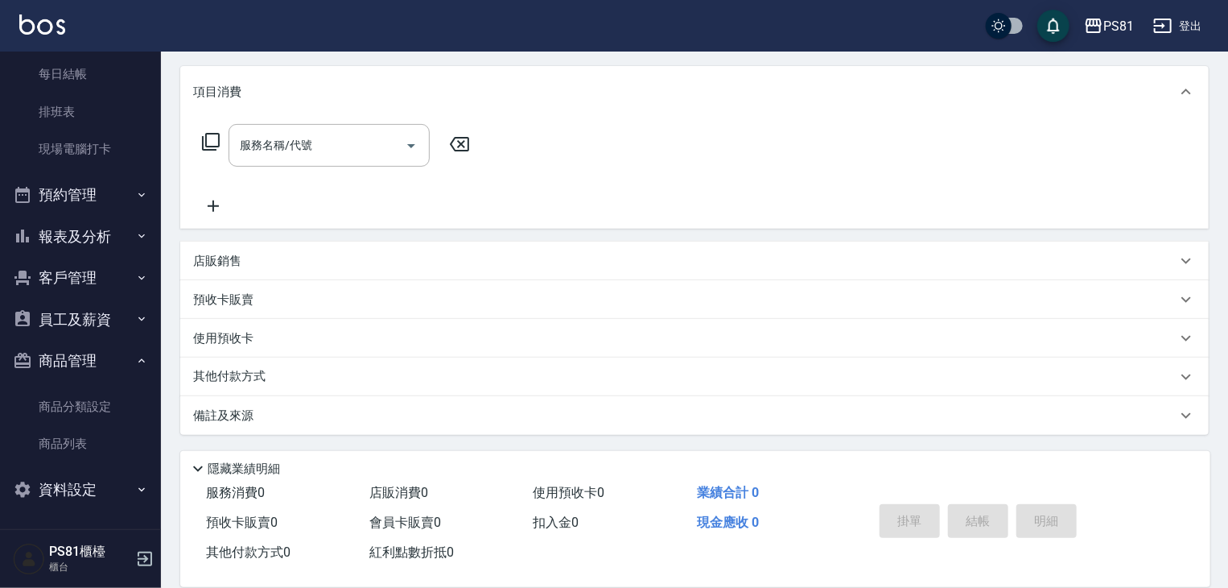
click at [89, 358] on button "商品管理" at bounding box center [80, 361] width 148 height 42
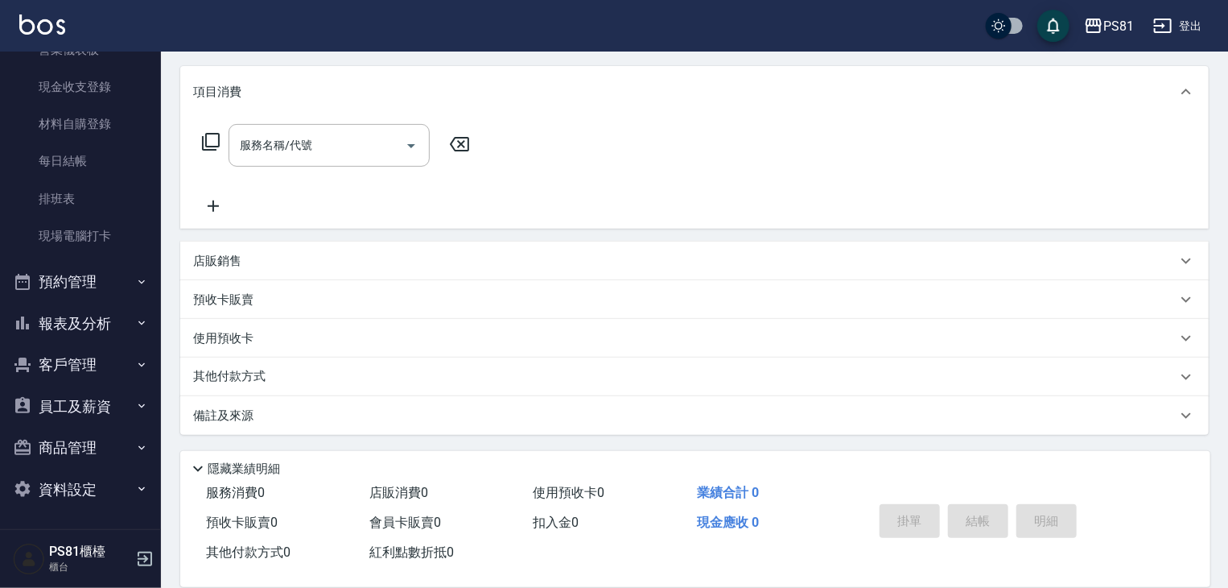
scroll to position [224, 0]
click at [90, 322] on button "報表及分析" at bounding box center [80, 324] width 148 height 42
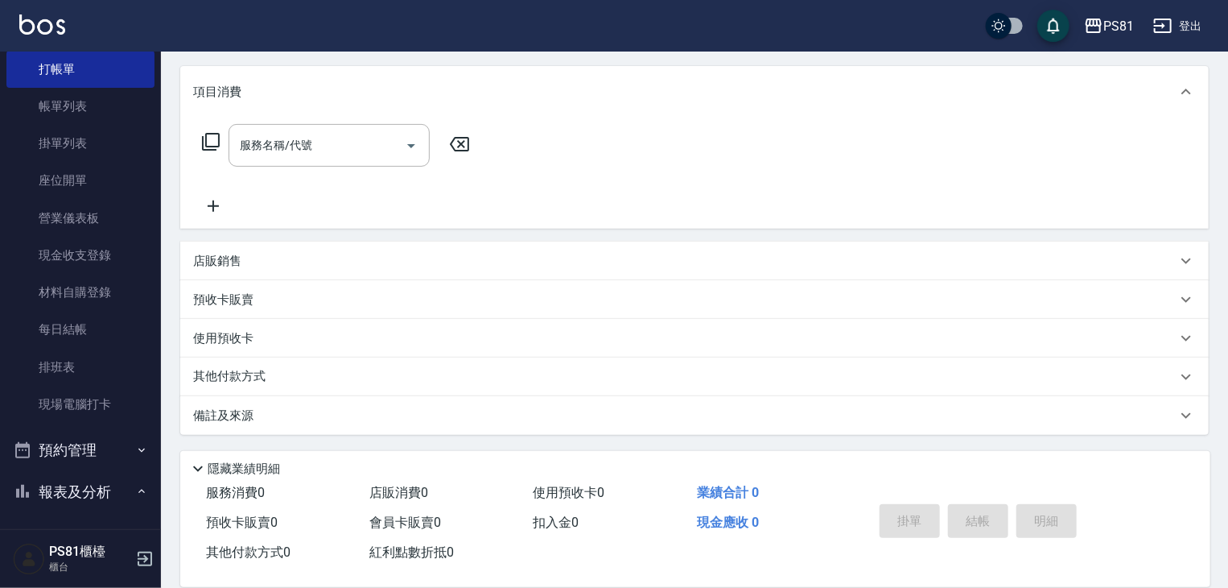
scroll to position [0, 0]
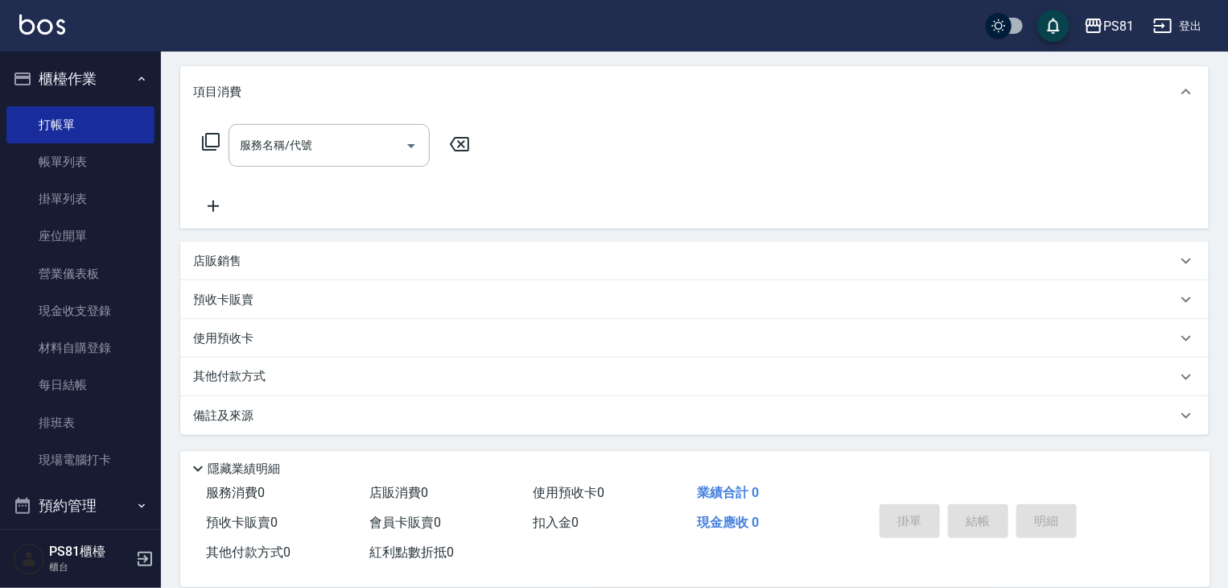
click at [97, 81] on button "櫃檯作業" at bounding box center [80, 79] width 148 height 42
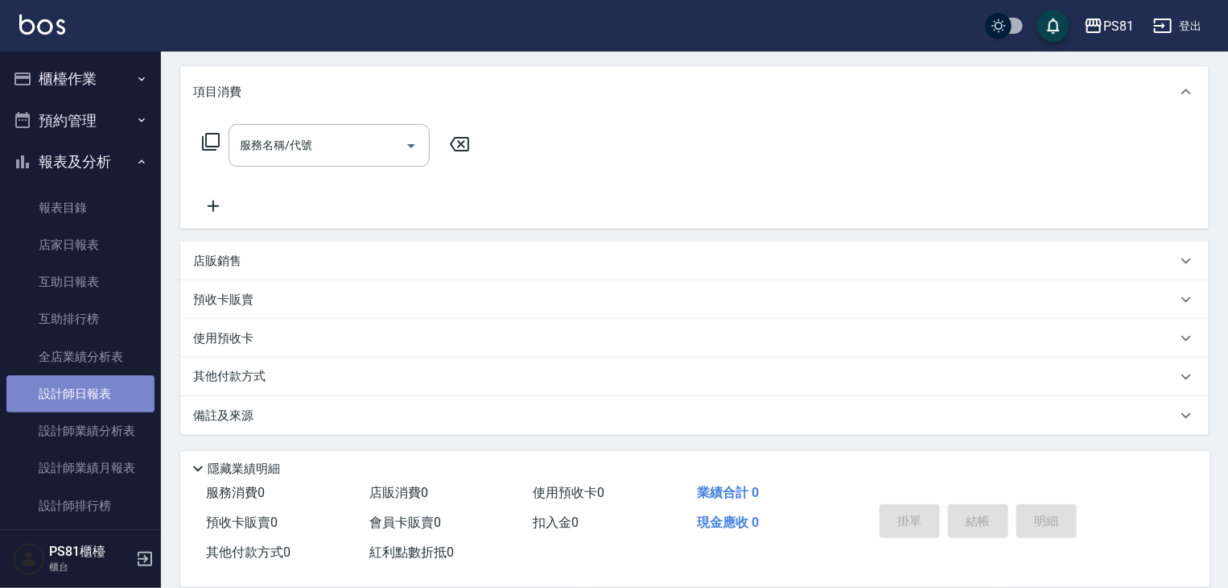
click at [108, 400] on link "設計師日報表" at bounding box center [80, 393] width 148 height 37
